Goal: Transaction & Acquisition: Purchase product/service

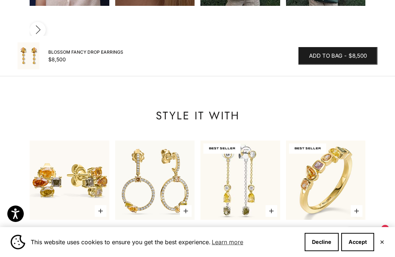
scroll to position [966, 0]
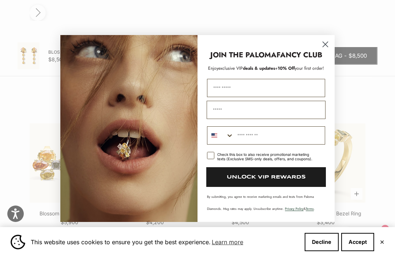
click at [327, 50] on circle "Close dialog" at bounding box center [325, 44] width 12 height 12
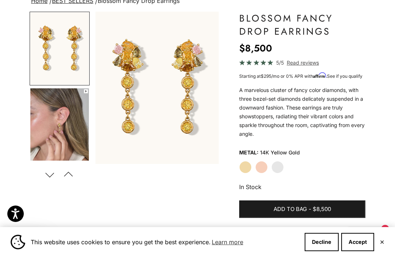
scroll to position [72, 0]
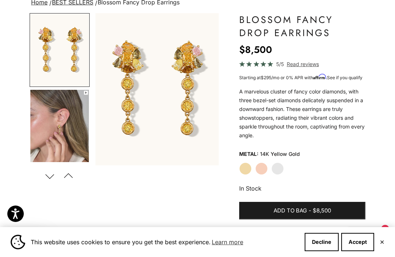
click at [46, 119] on img "Go to item 4" at bounding box center [59, 126] width 58 height 72
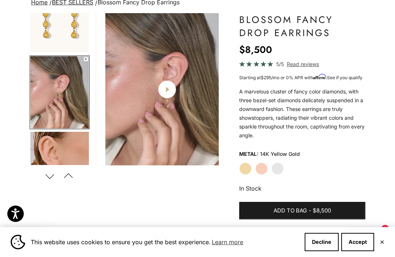
scroll to position [0, 132]
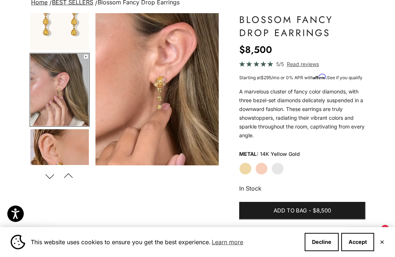
click at [44, 152] on img "Go to item 5" at bounding box center [59, 165] width 58 height 72
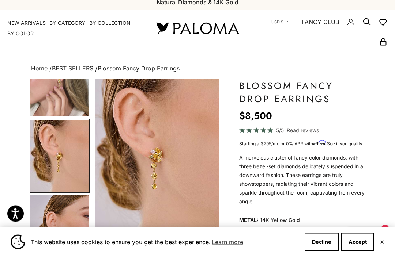
scroll to position [0, 0]
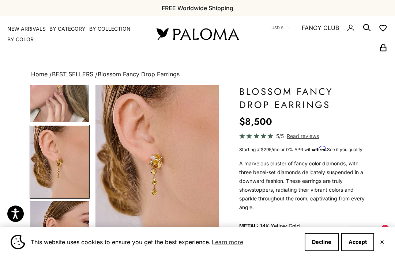
click at [20, 42] on summary "By Color" at bounding box center [20, 39] width 26 height 7
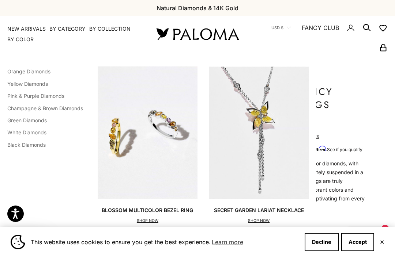
click at [19, 70] on link "Orange Diamonds" at bounding box center [28, 71] width 43 height 6
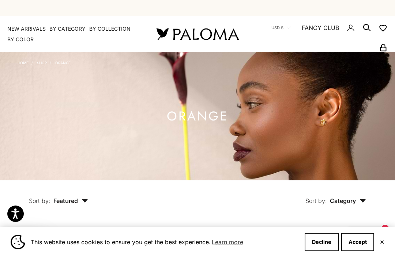
click at [362, 243] on button "Accept" at bounding box center [357, 242] width 33 height 18
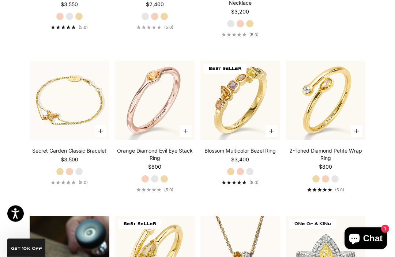
scroll to position [324, 0]
click at [167, 183] on label "Yellow Gold" at bounding box center [164, 179] width 8 height 8
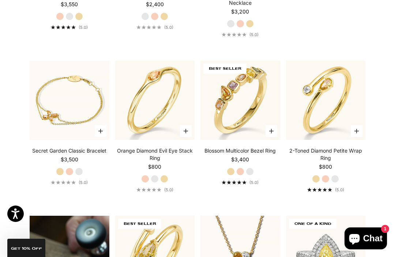
click at [142, 183] on label "Rose Gold" at bounding box center [145, 179] width 8 height 8
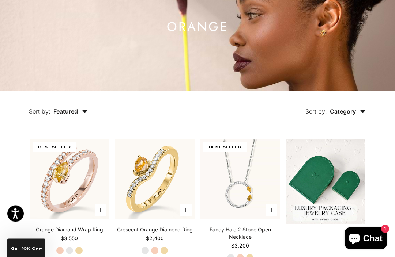
scroll to position [90, 0]
click at [362, 115] on span "Category" at bounding box center [348, 111] width 36 height 7
click at [82, 115] on span "Featured" at bounding box center [70, 111] width 35 height 7
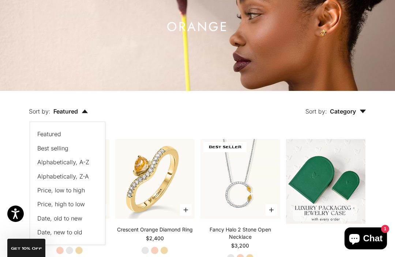
click at [41, 194] on span "Price, low to high" at bounding box center [60, 190] width 47 height 7
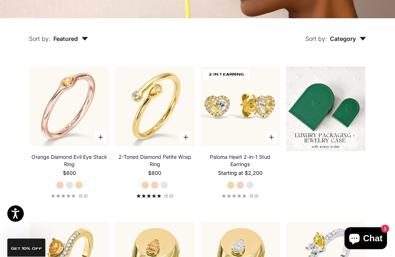
scroll to position [161, 0]
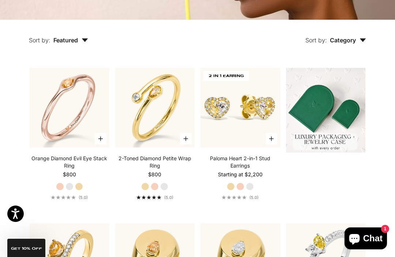
click at [47, 123] on img at bounding box center [69, 107] width 87 height 87
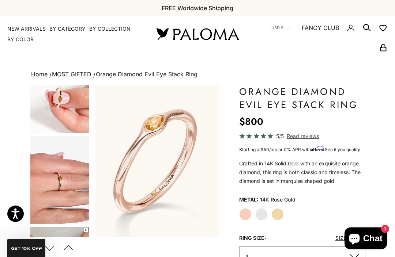
scroll to position [116, 0]
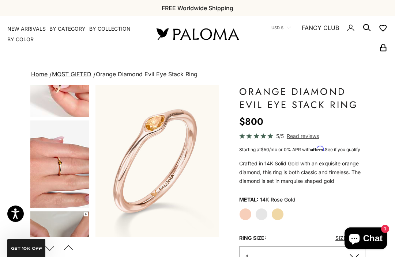
click at [38, 163] on img "Go to item 5" at bounding box center [59, 165] width 58 height 88
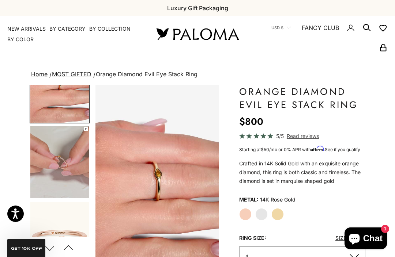
scroll to position [202, 0]
click at [46, 147] on img "Go to item 6" at bounding box center [59, 162] width 58 height 72
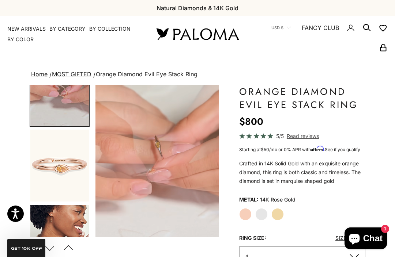
scroll to position [275, 0]
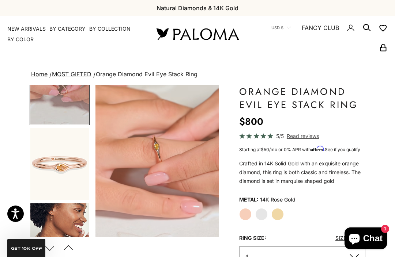
click at [44, 153] on img "Go to item 7" at bounding box center [59, 164] width 58 height 72
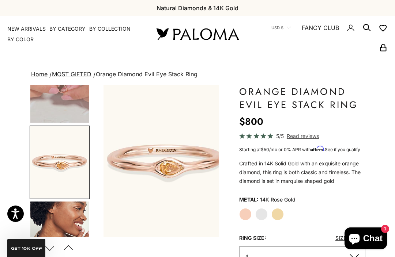
scroll to position [277, 0]
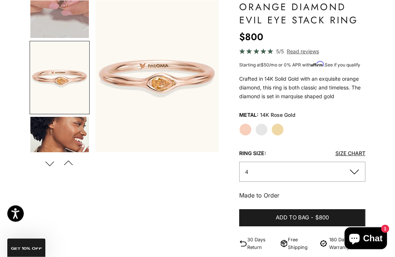
click at [277, 134] on label "Yellow Gold" at bounding box center [277, 130] width 12 height 12
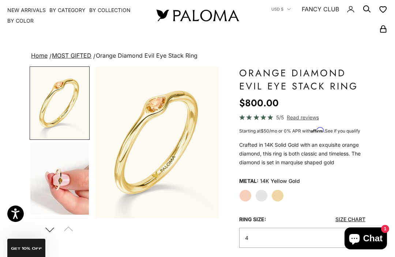
scroll to position [22, 0]
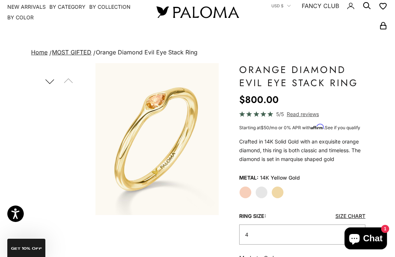
click at [260, 189] on label "White Gold" at bounding box center [261, 192] width 12 height 12
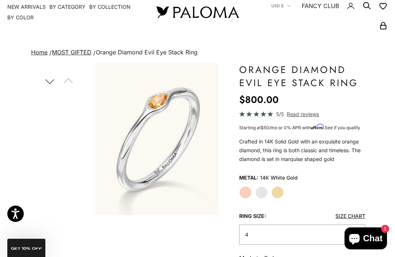
click at [280, 192] on label "Yellow Gold" at bounding box center [277, 192] width 12 height 12
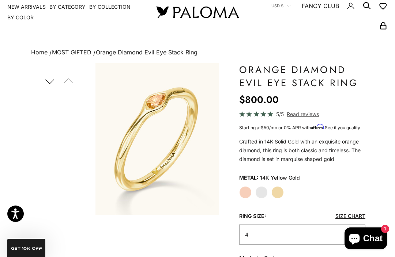
scroll to position [36, 0]
click at [243, 195] on label "Rose Gold" at bounding box center [245, 192] width 12 height 12
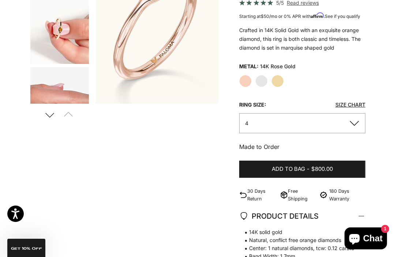
scroll to position [133, 0]
click at [355, 107] on link "Size Chart" at bounding box center [350, 105] width 30 height 6
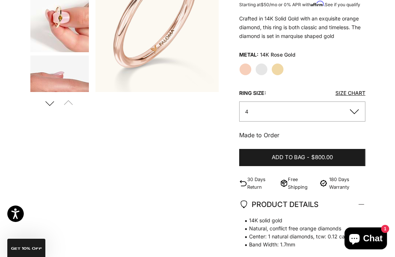
click at [355, 112] on button "4" at bounding box center [302, 112] width 126 height 20
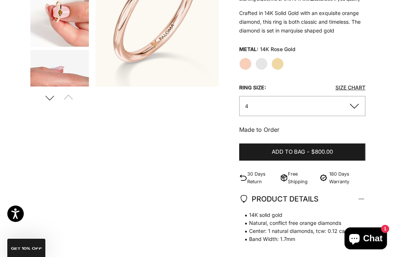
scroll to position [142, 0]
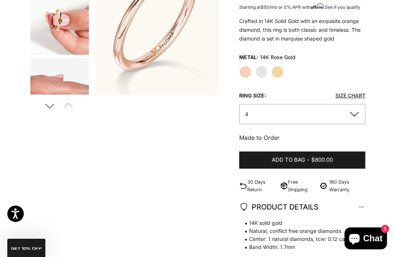
click at [354, 96] on link "Size Chart" at bounding box center [350, 95] width 30 height 6
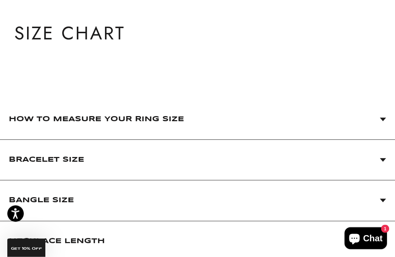
scroll to position [72, 0]
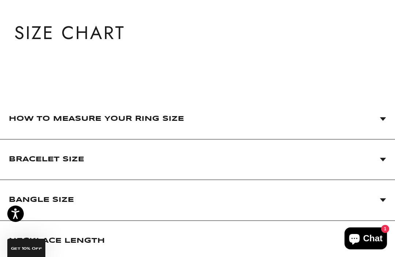
click at [382, 121] on icon at bounding box center [382, 119] width 7 height 4
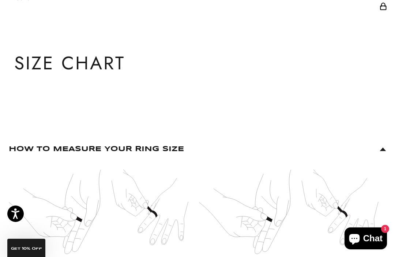
scroll to position [55, 0]
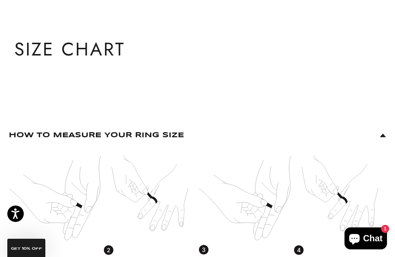
click at [383, 138] on span "How to Measure Your Ring Size" at bounding box center [197, 135] width 377 height 40
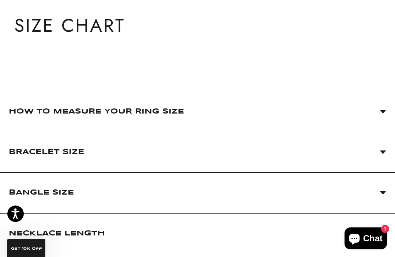
scroll to position [79, 0]
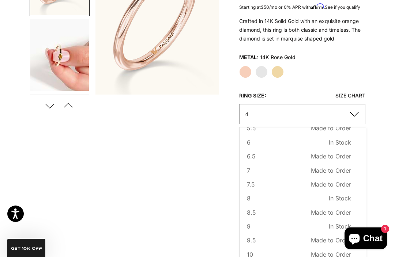
scroll to position [57, 0]
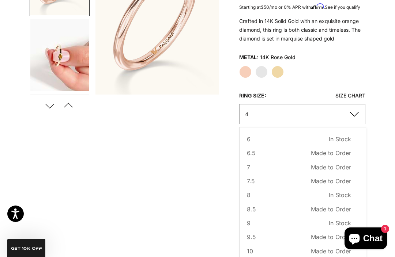
click at [323, 167] on span "Made to Order" at bounding box center [331, 167] width 40 height 9
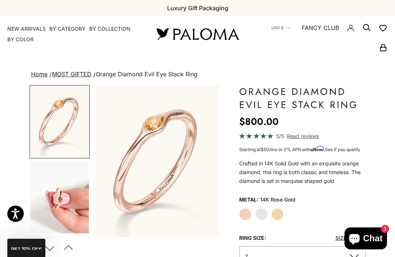
click at [20, 26] on link "NEW ARRIVALS" at bounding box center [26, 28] width 38 height 7
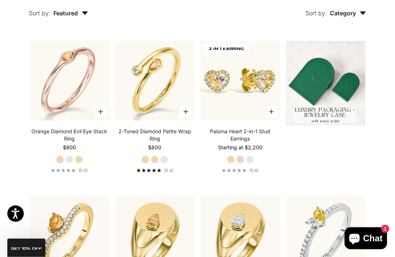
scroll to position [184, 0]
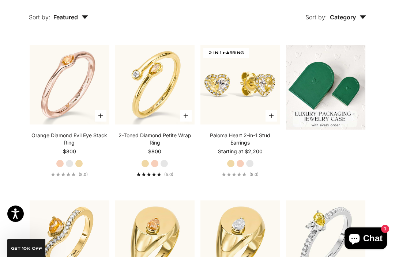
click at [126, 61] on img at bounding box center [154, 84] width 87 height 87
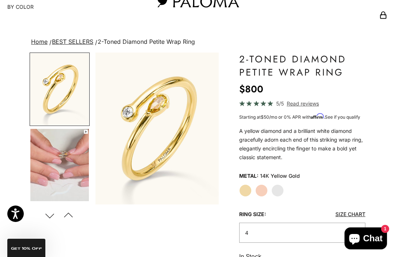
scroll to position [36, 0]
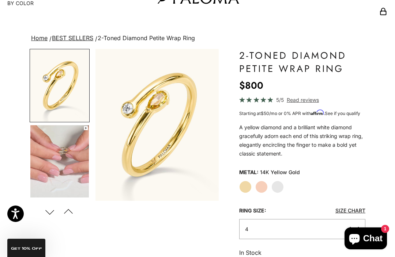
click at [348, 232] on button "4" at bounding box center [302, 229] width 126 height 20
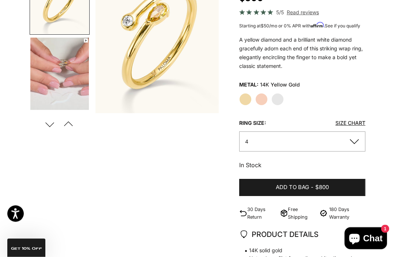
scroll to position [124, 0]
click at [355, 143] on button "4" at bounding box center [302, 142] width 126 height 20
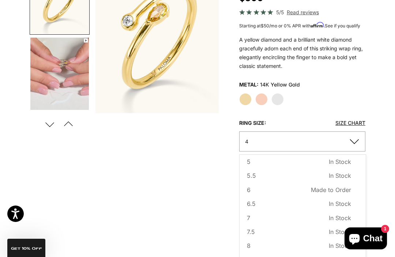
scroll to position [34, 0]
click at [332, 217] on span "In Stock" at bounding box center [339, 217] width 22 height 9
